Goal: Navigation & Orientation: Find specific page/section

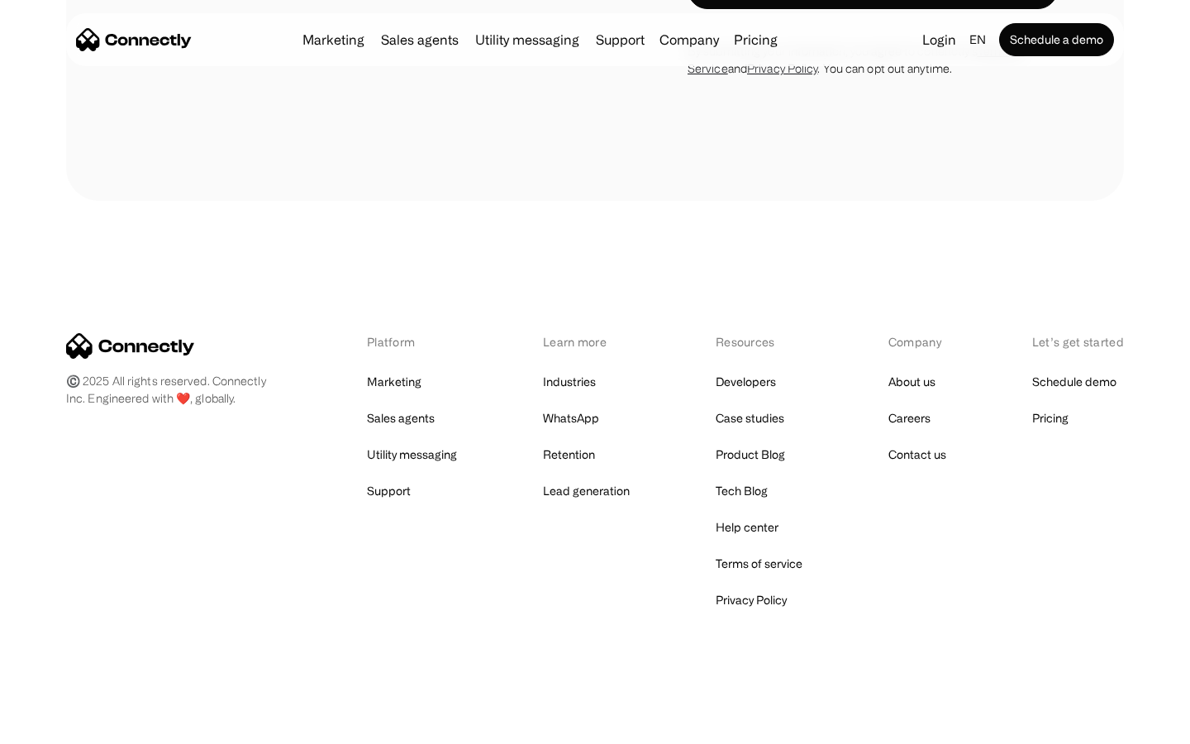
scroll to position [1395, 0]
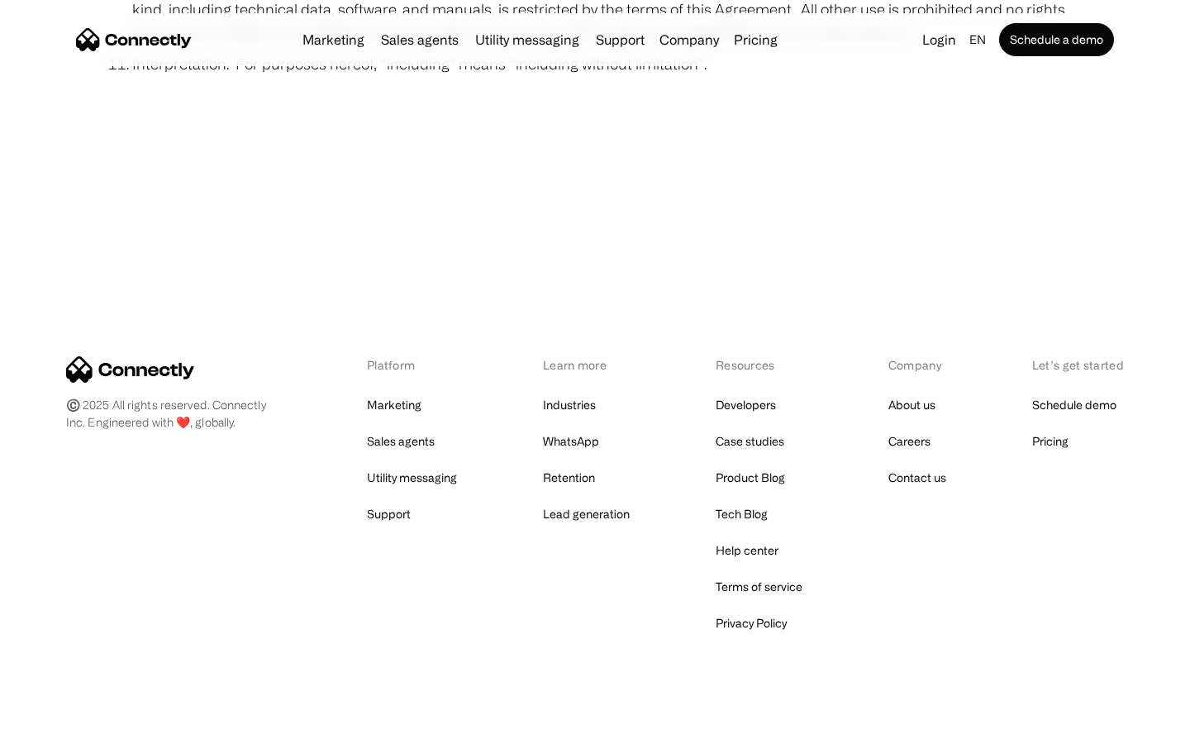
scroll to position [6072, 0]
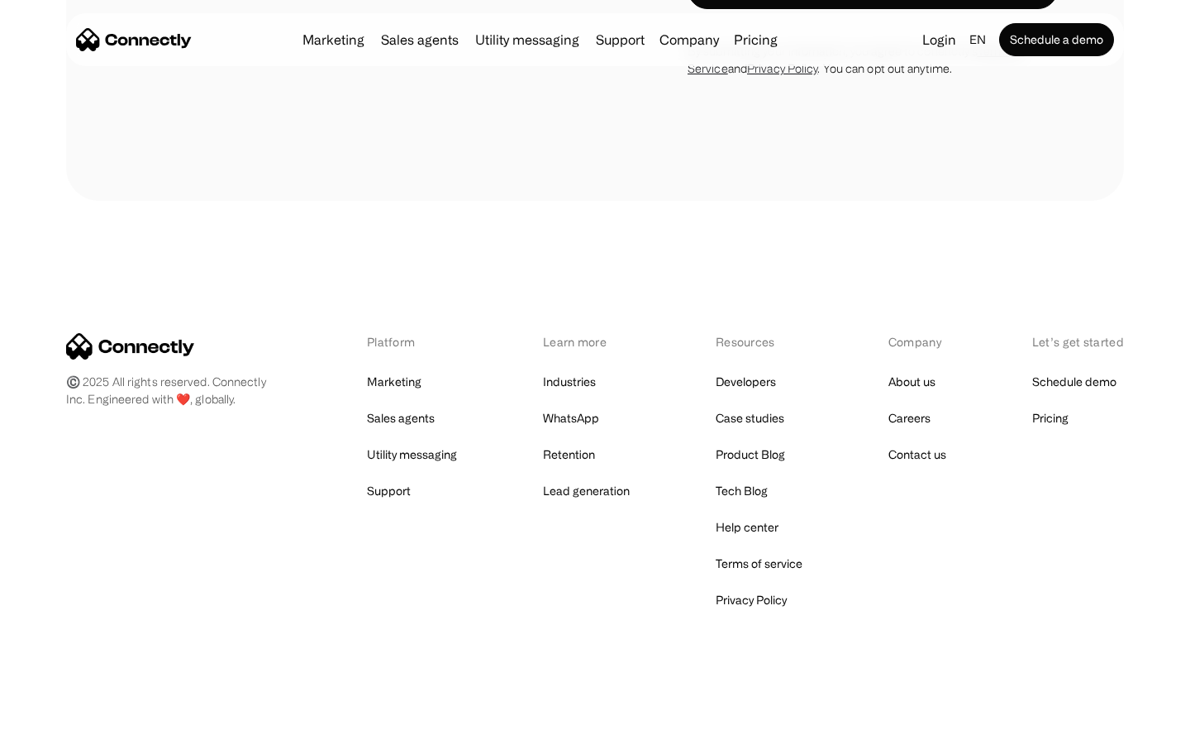
scroll to position [2422, 0]
